Goal: Register for event/course

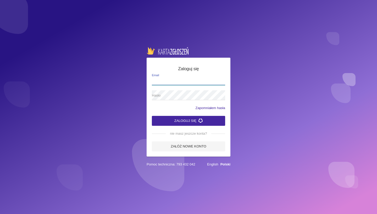
type input "[EMAIL_ADDRESS][DOMAIN_NAME]"
click at [188, 121] on button "Zaloguj się" at bounding box center [188, 121] width 73 height 10
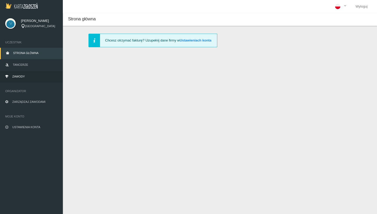
click at [28, 77] on link "Zawody" at bounding box center [31, 77] width 63 height 12
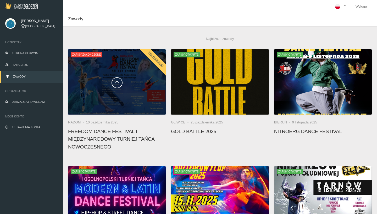
click at [153, 99] on div at bounding box center [117, 81] width 98 height 65
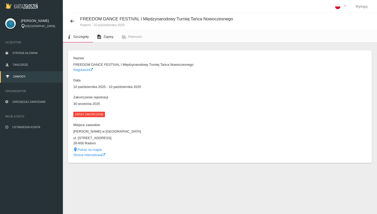
click at [105, 36] on span "Zapisy" at bounding box center [108, 37] width 10 height 4
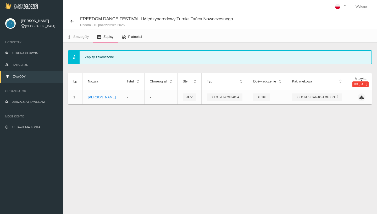
click at [127, 39] on link "Płatności" at bounding box center [132, 37] width 29 height 12
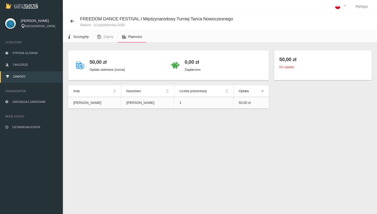
click at [80, 40] on link "Szczegóły" at bounding box center [78, 37] width 30 height 12
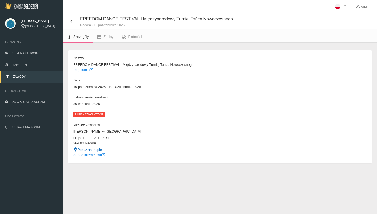
click at [86, 151] on link "Pokaż na mapie" at bounding box center [87, 150] width 29 height 4
click at [85, 157] on dd "Strona internetowa" at bounding box center [145, 155] width 144 height 5
click at [85, 155] on link "Strona internetowa" at bounding box center [89, 155] width 32 height 4
